Goal: Information Seeking & Learning: Find specific fact

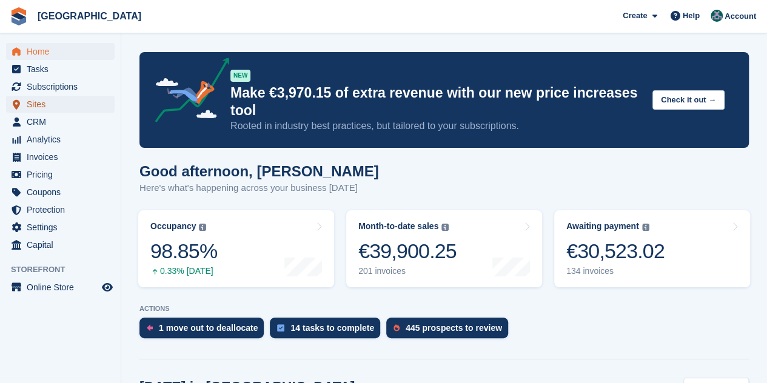
click at [62, 106] on span "Sites" at bounding box center [63, 104] width 73 height 17
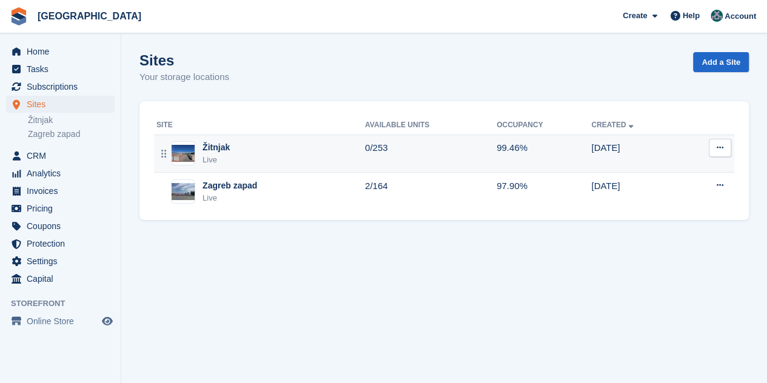
click at [266, 155] on div "Žitnjak Live" at bounding box center [260, 153] width 208 height 25
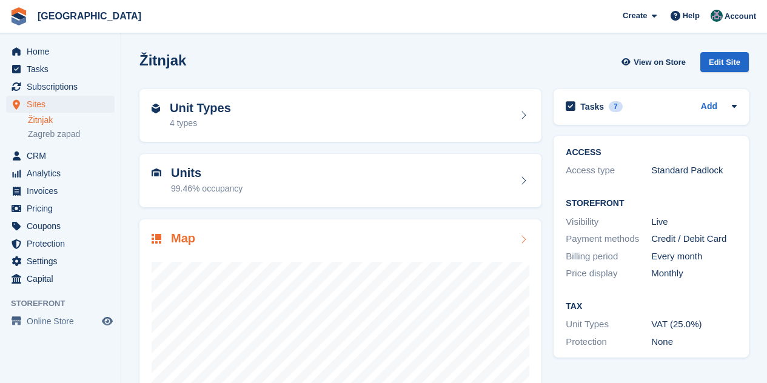
scroll to position [133, 0]
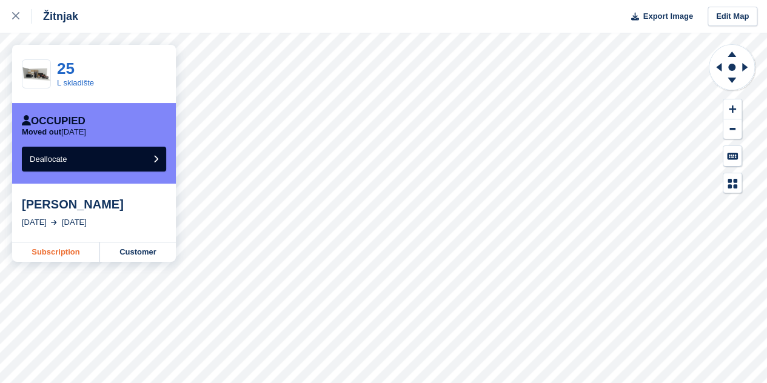
click at [53, 258] on link "Subscription" at bounding box center [56, 251] width 88 height 19
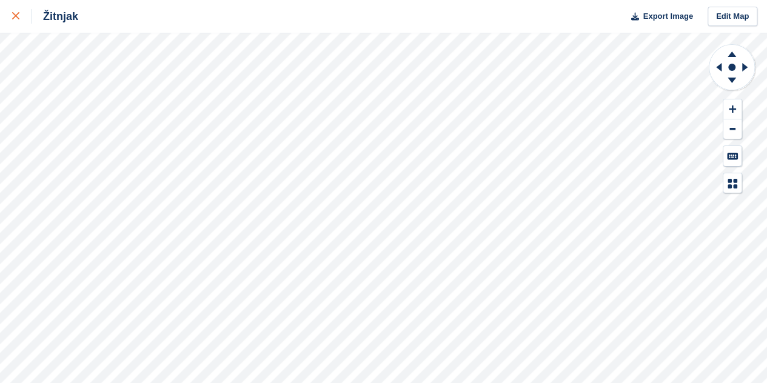
click at [18, 19] on icon at bounding box center [15, 15] width 7 height 7
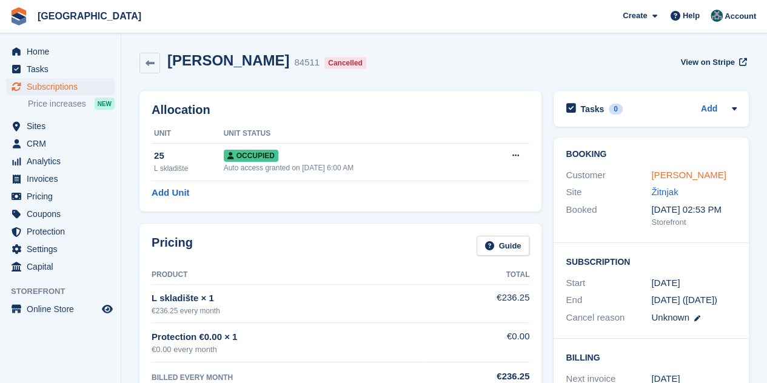
click at [663, 178] on link "[PERSON_NAME]" at bounding box center [688, 175] width 75 height 10
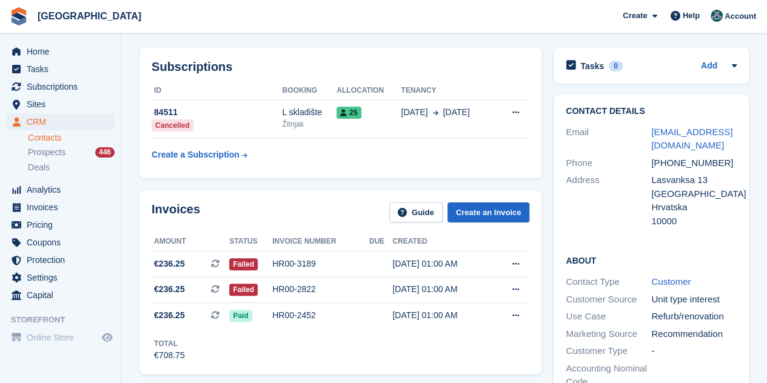
scroll to position [61, 0]
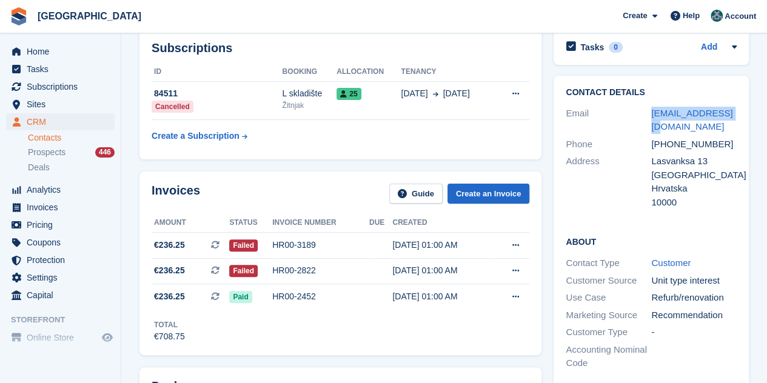
drag, startPoint x: 680, startPoint y: 128, endPoint x: 648, endPoint y: 117, distance: 33.3
click at [648, 117] on div "Email [EMAIL_ADDRESS][DOMAIN_NAME]" at bounding box center [650, 120] width 171 height 31
copy div "[EMAIL_ADDRESS][DOMAIN_NAME]"
click at [612, 182] on div "Address" at bounding box center [607, 182] width 85 height 55
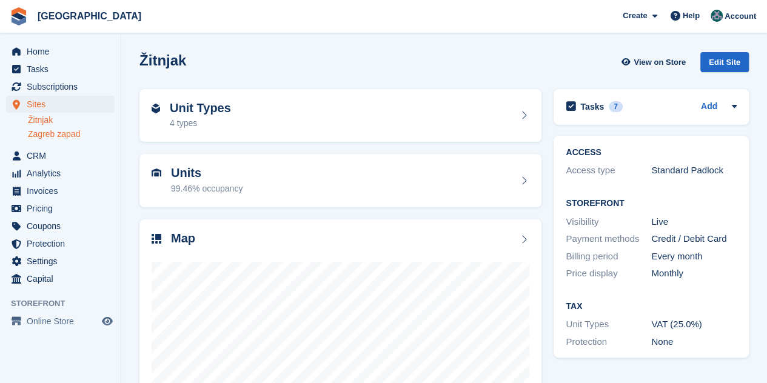
click at [38, 131] on link "Zagreb zapad" at bounding box center [71, 134] width 87 height 12
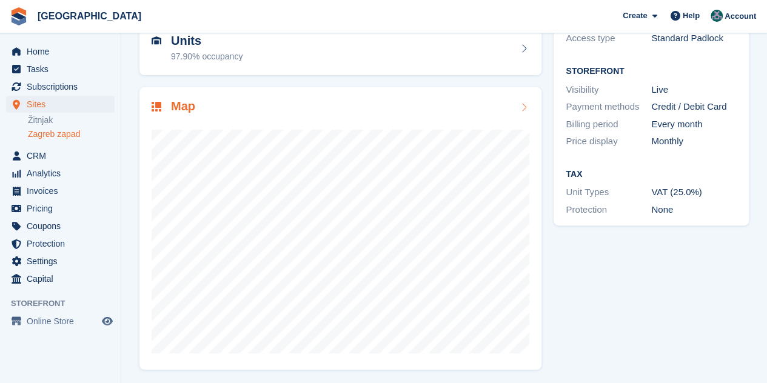
scroll to position [133, 0]
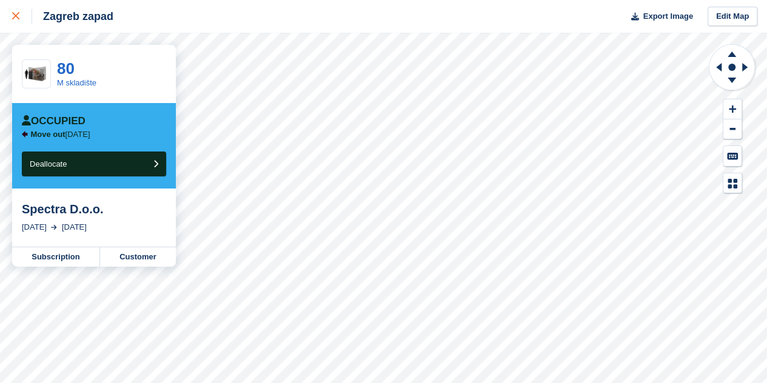
click at [15, 16] on icon at bounding box center [15, 15] width 7 height 7
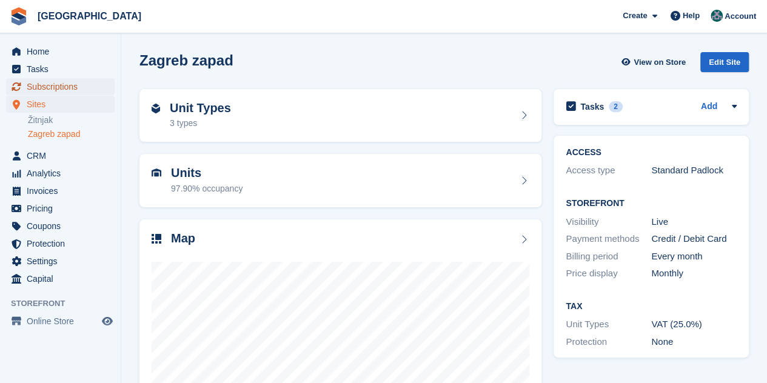
click at [61, 89] on span "Subscriptions" at bounding box center [63, 86] width 73 height 17
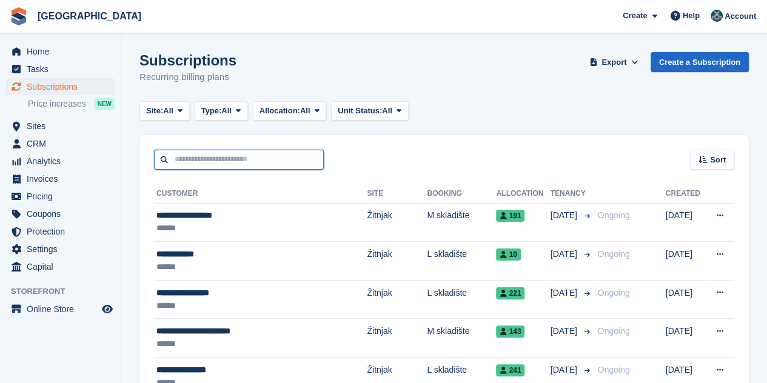
click at [247, 158] on input "text" at bounding box center [239, 160] width 170 height 20
type input "*"
type input "**********"
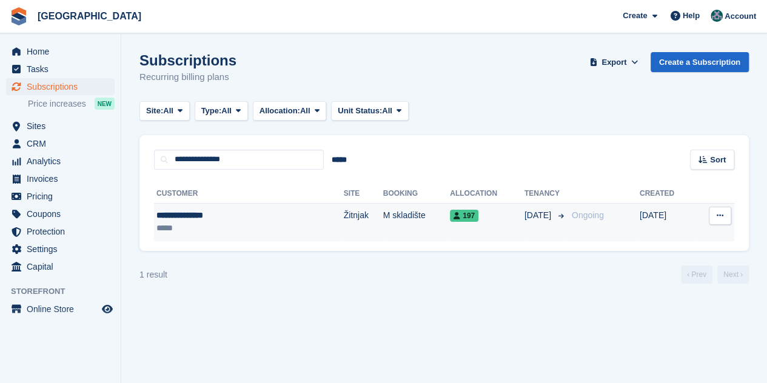
click at [231, 219] on div "**********" at bounding box center [215, 215] width 118 height 13
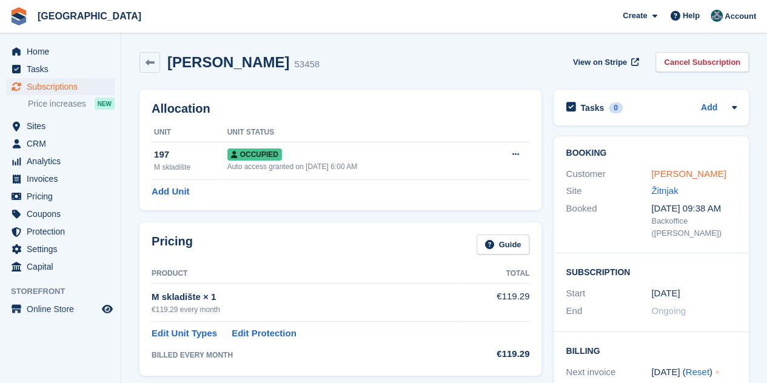
click at [693, 175] on link "[PERSON_NAME]" at bounding box center [688, 173] width 75 height 10
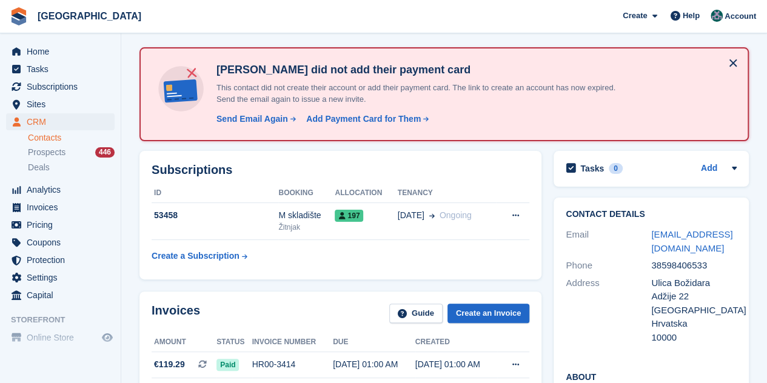
scroll to position [61, 0]
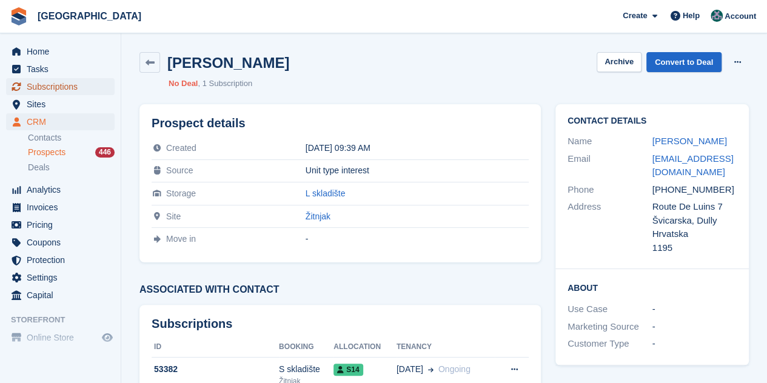
click at [40, 84] on span "Subscriptions" at bounding box center [63, 86] width 73 height 17
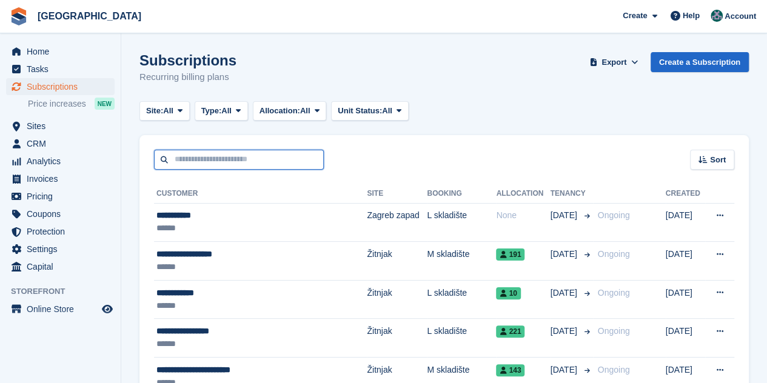
click at [202, 161] on input "text" at bounding box center [239, 160] width 170 height 20
paste input "**********"
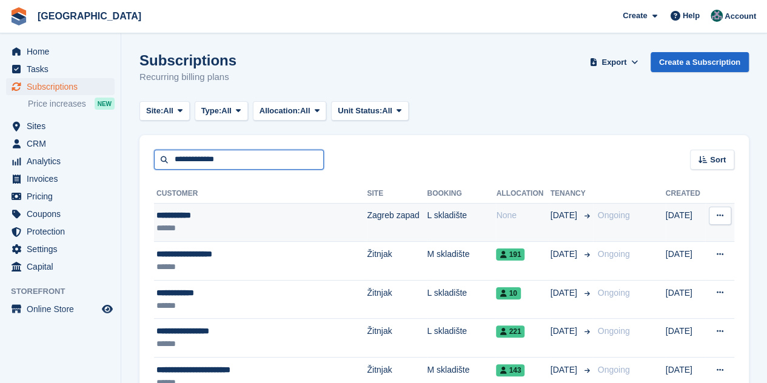
type input "**********"
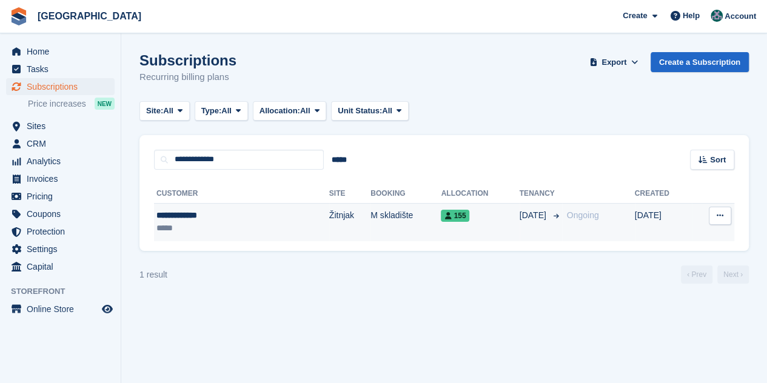
click at [196, 219] on div "**********" at bounding box center [207, 215] width 103 height 13
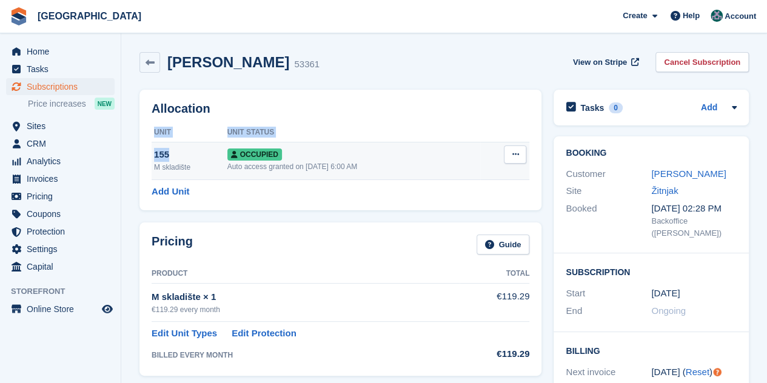
drag, startPoint x: 151, startPoint y: 155, endPoint x: 170, endPoint y: 153, distance: 18.8
click at [170, 153] on div "Allocation Unit Unit Status 155 M skladište Occupied Auto access granted on 1st…" at bounding box center [340, 150] width 402 height 121
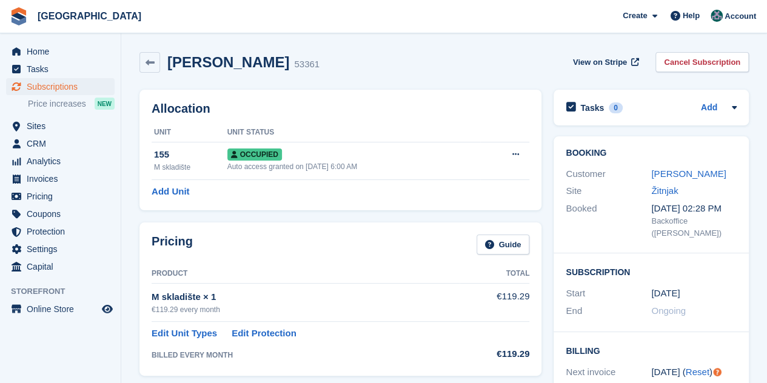
click at [417, 50] on div "Martina Ribić 53361 View on Stripe Cancel Subscription" at bounding box center [443, 65] width 621 height 38
click at [685, 175] on link "Martina Ribić" at bounding box center [688, 173] width 75 height 10
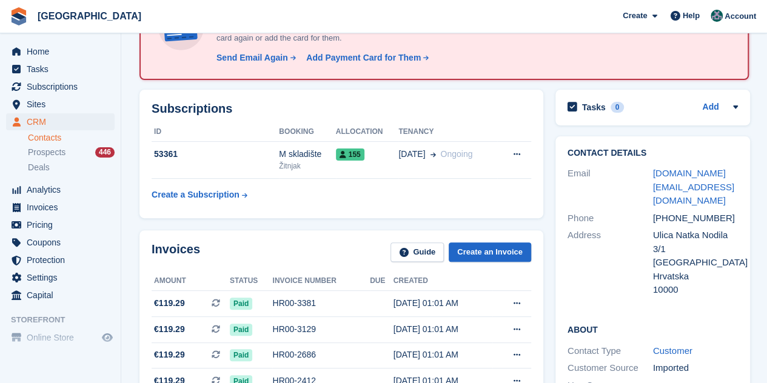
scroll to position [121, 0]
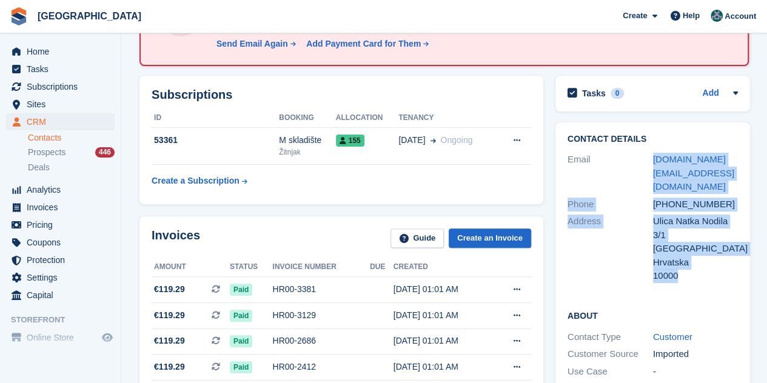
drag, startPoint x: 688, startPoint y: 262, endPoint x: 639, endPoint y: 177, distance: 98.3
click at [639, 177] on div "Contact Details Email 241301.mr@gmail.com Phone +385914647151 Address Ulica Nat…" at bounding box center [652, 209] width 195 height 175
click at [622, 236] on div "Address" at bounding box center [609, 249] width 85 height 68
drag, startPoint x: 682, startPoint y: 263, endPoint x: 647, endPoint y: 167, distance: 102.4
click at [647, 167] on div "Contact Details Email 241301.mr@gmail.com Phone +385914647151 Address Ulica Nat…" at bounding box center [652, 209] width 195 height 175
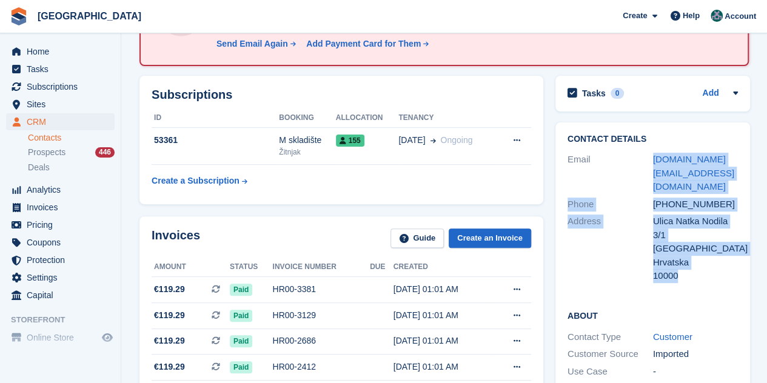
click at [612, 163] on div "Email" at bounding box center [609, 173] width 85 height 41
drag, startPoint x: 682, startPoint y: 261, endPoint x: 559, endPoint y: 143, distance: 170.6
click at [559, 143] on div "Contact Details Email 241301.mr@gmail.com Phone +385914647151 Address Ulica Nat…" at bounding box center [652, 209] width 195 height 175
click at [587, 243] on div "Address" at bounding box center [609, 249] width 85 height 68
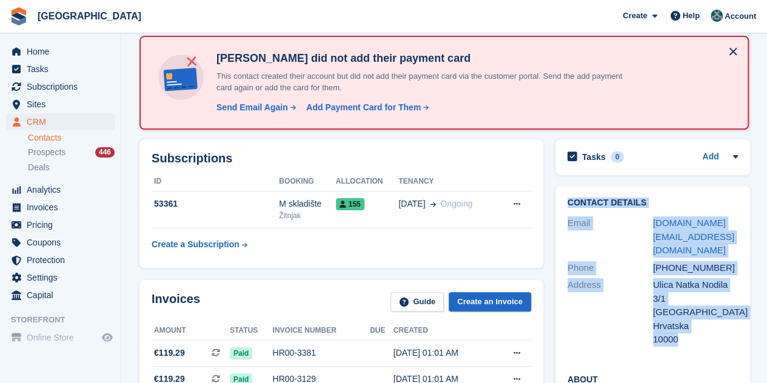
scroll to position [0, 0]
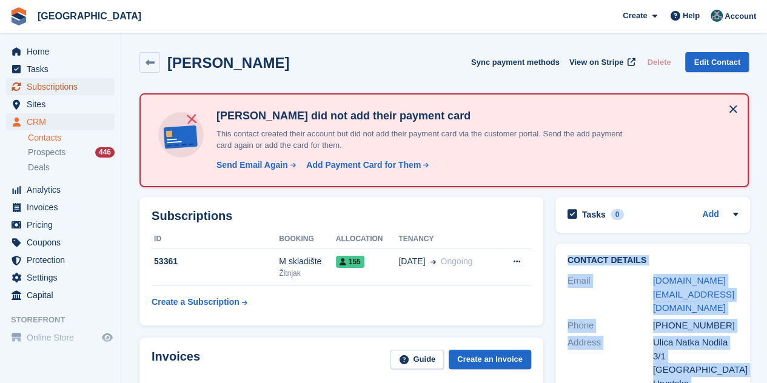
click at [53, 84] on span "Subscriptions" at bounding box center [63, 86] width 73 height 17
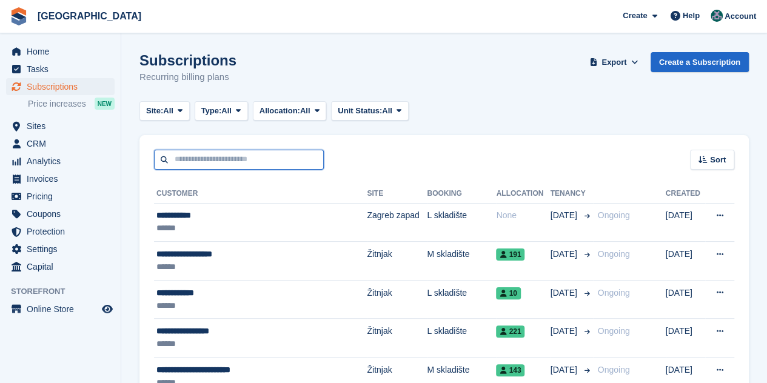
click at [236, 163] on input "text" at bounding box center [239, 160] width 170 height 20
type input "******"
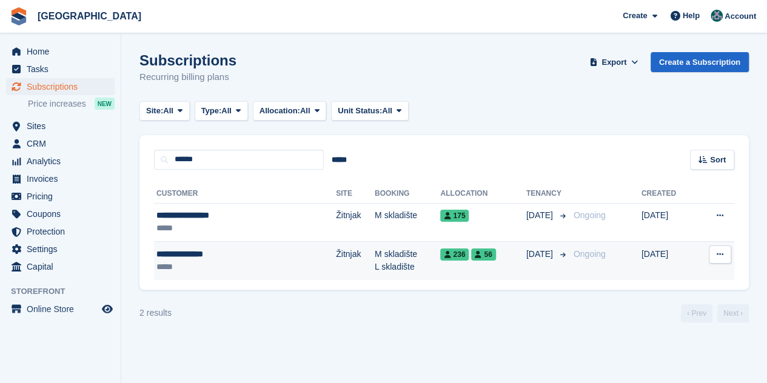
click at [211, 255] on div "**********" at bounding box center [213, 254] width 115 height 13
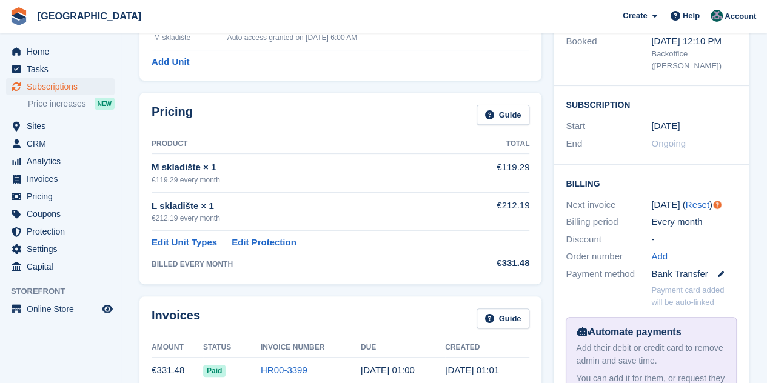
scroll to position [182, 0]
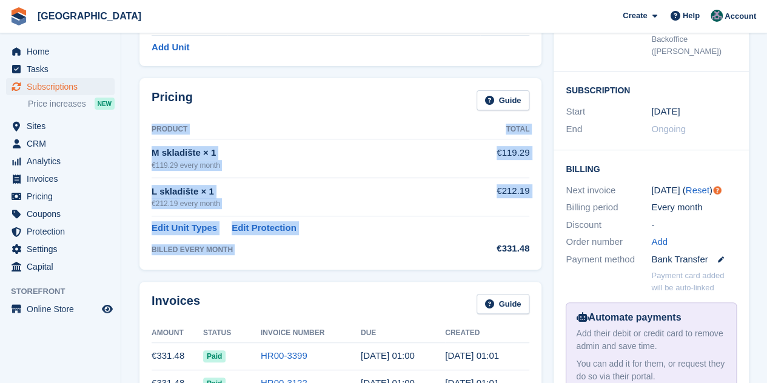
drag, startPoint x: 536, startPoint y: 249, endPoint x: 485, endPoint y: 246, distance: 51.0
click at [485, 246] on div "Pricing Guide Product Total M skladište × 1 €119.29 every month €119.29 L sklad…" at bounding box center [340, 173] width 402 height 191
drag, startPoint x: 149, startPoint y: 247, endPoint x: 224, endPoint y: 249, distance: 75.2
click at [224, 249] on div "Pricing Guide Product Total M skladište × 1 €119.29 every month €119.29 L sklad…" at bounding box center [340, 173] width 402 height 191
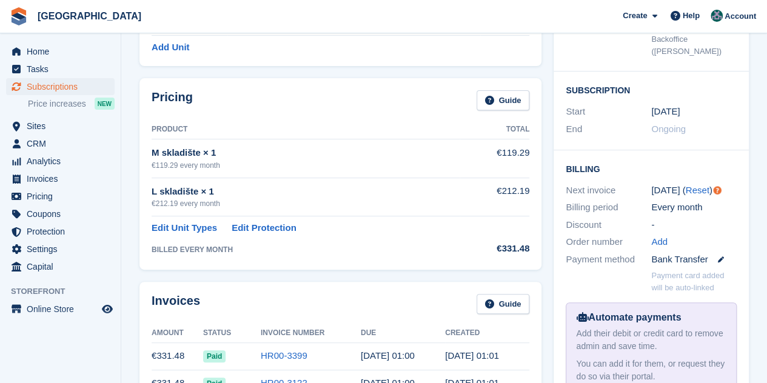
click at [548, 276] on div "Booking Customer [PERSON_NAME] Site Žitnjak Booked [DATE] 12:10 PM Backoffice (…" at bounding box center [650, 188] width 207 height 481
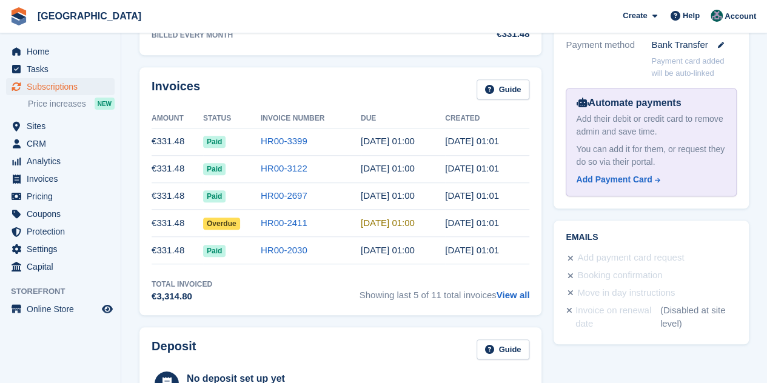
scroll to position [424, 0]
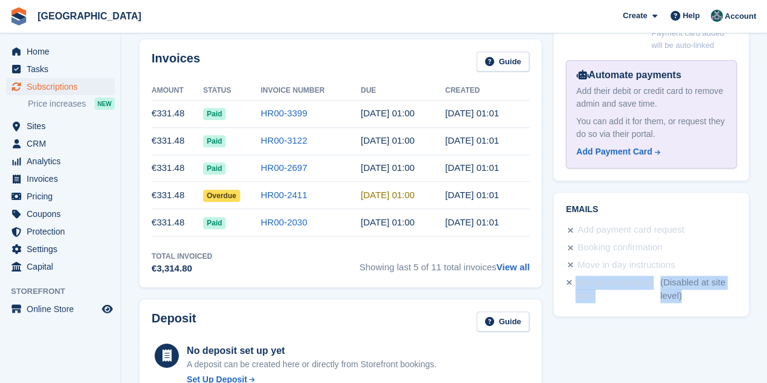
drag, startPoint x: 696, startPoint y: 283, endPoint x: 573, endPoint y: 270, distance: 123.7
click at [573, 274] on div "Invoice on renewal date (Disabled at site level)" at bounding box center [649, 289] width 174 height 30
click at [616, 293] on div "Emails Add payment card request Booking confirmation Move in day instructions I…" at bounding box center [650, 255] width 195 height 124
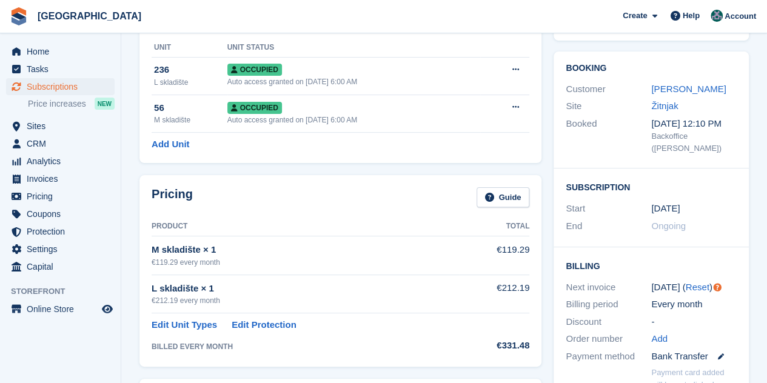
scroll to position [0, 0]
